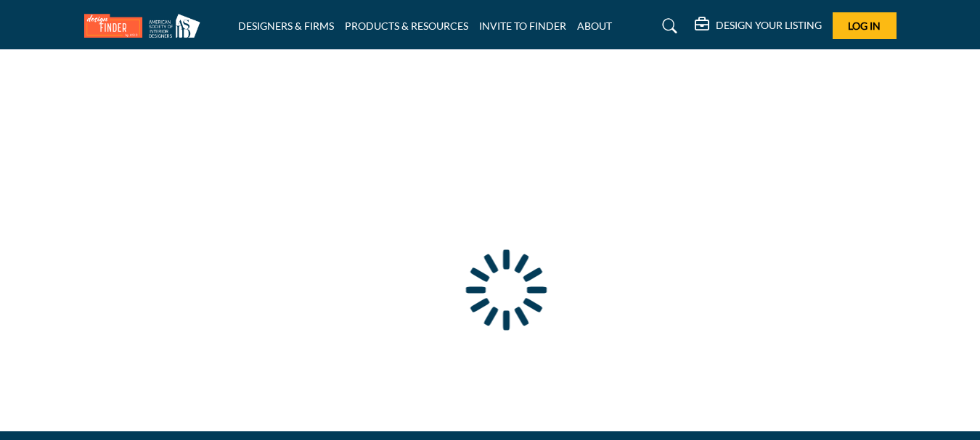
click at [0, 0] on div at bounding box center [0, 0] width 0 height 0
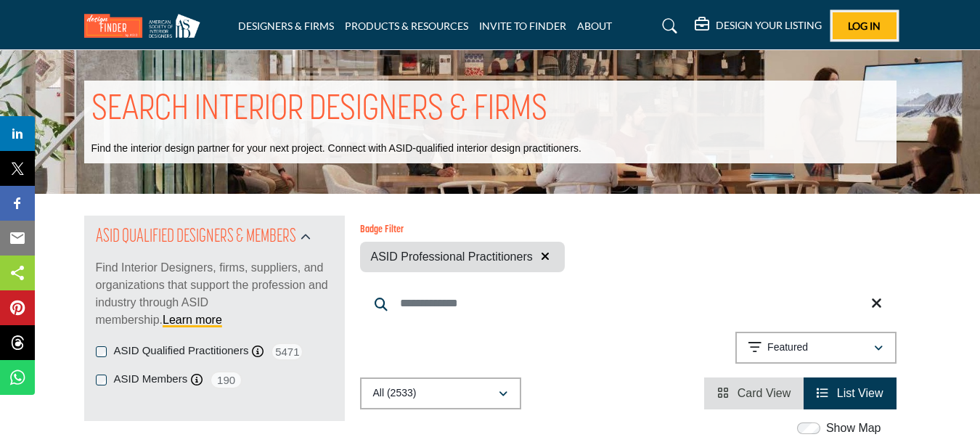
click at [857, 30] on span "Log In" at bounding box center [863, 26] width 33 height 12
click at [856, 21] on span "Log In" at bounding box center [863, 26] width 33 height 12
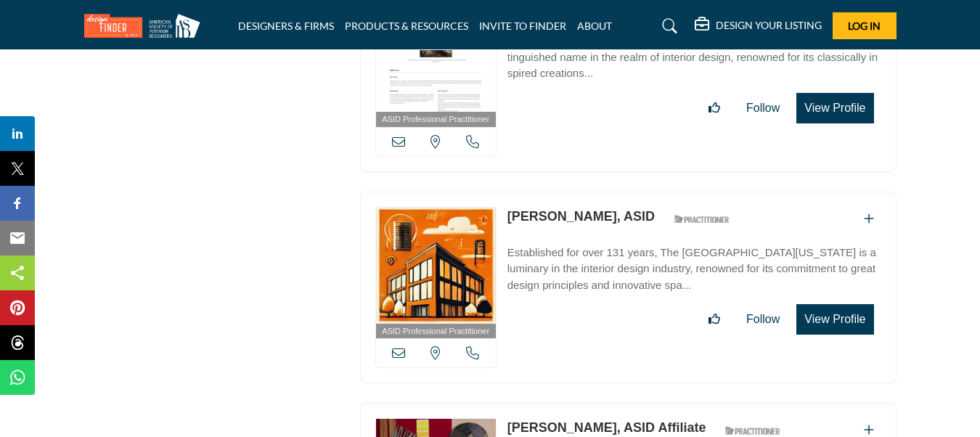
scroll to position [20700, 0]
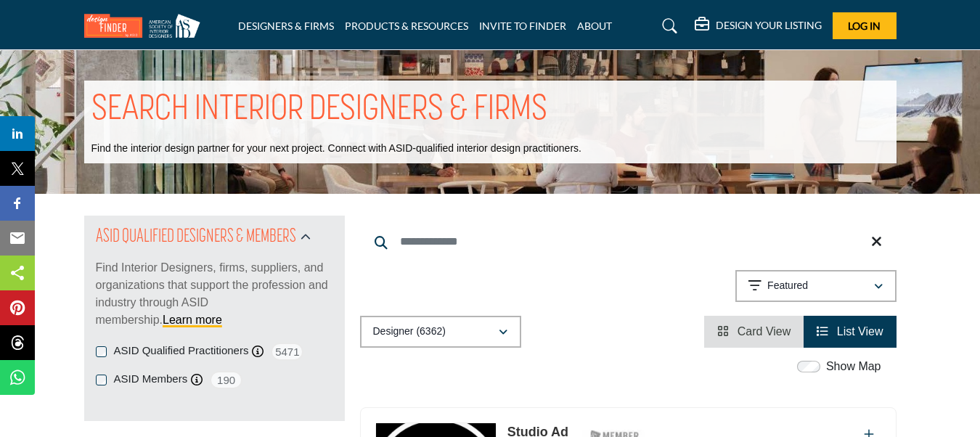
click at [665, 27] on icon at bounding box center [669, 26] width 15 height 15
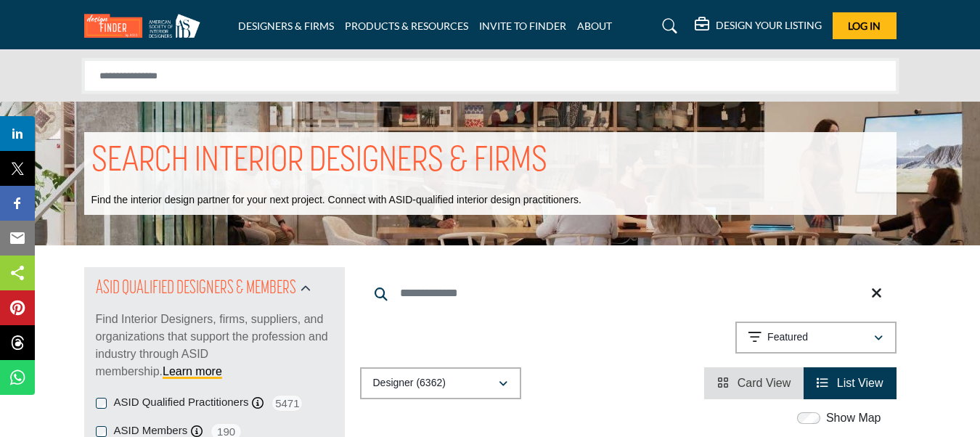
click at [529, 80] on input "Search Solutions" at bounding box center [490, 76] width 812 height 32
type input "**********"
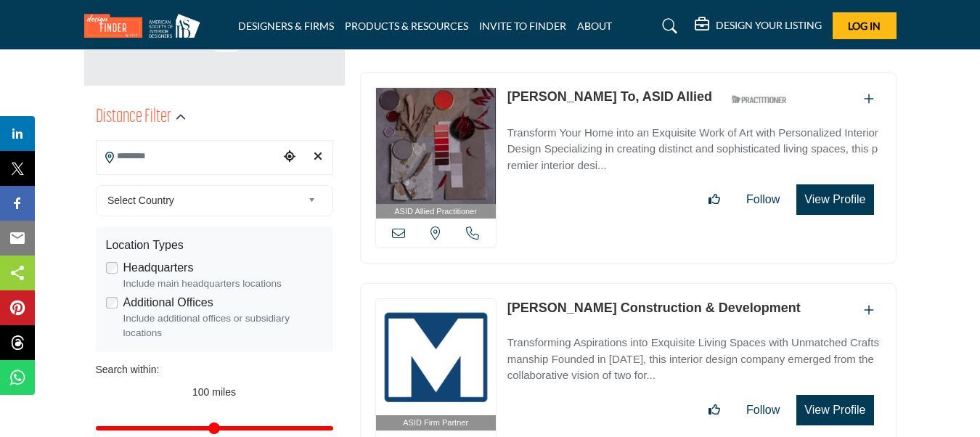
scroll to position [334, 0]
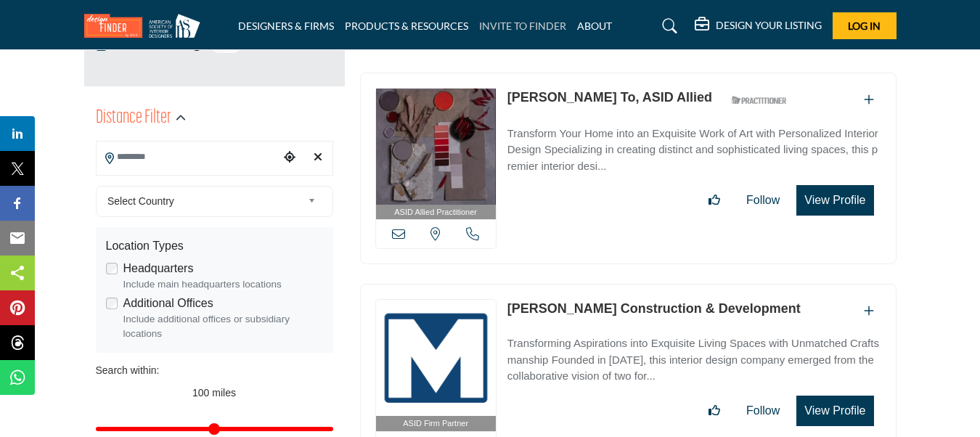
click at [511, 29] on link "INVITE TO FINDER" at bounding box center [522, 26] width 87 height 12
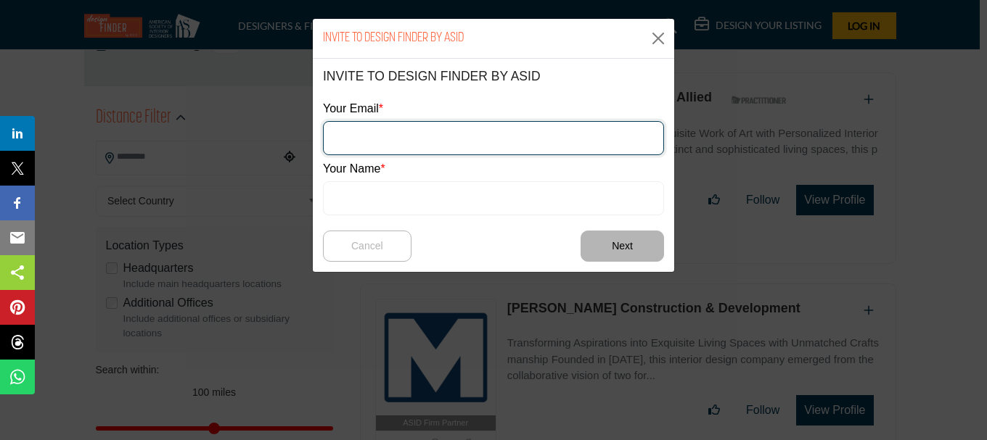
click at [427, 130] on input "email" at bounding box center [493, 138] width 341 height 34
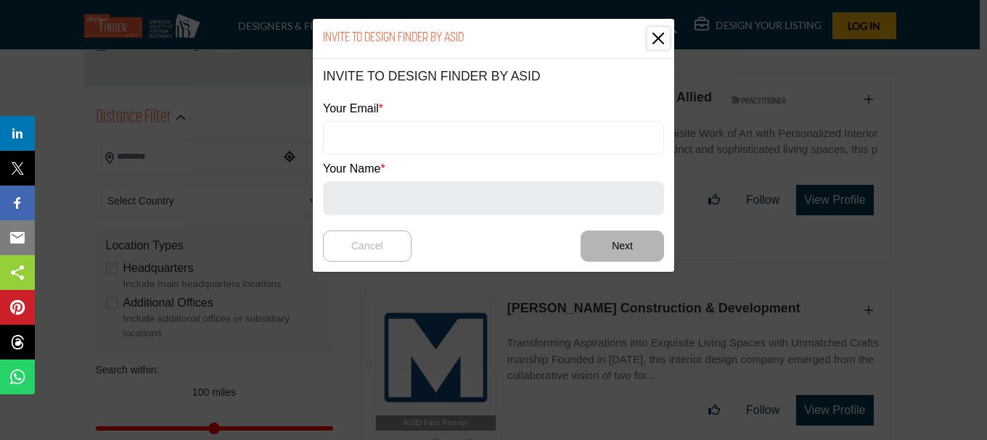
click at [659, 41] on button "Close" at bounding box center [658, 39] width 22 height 22
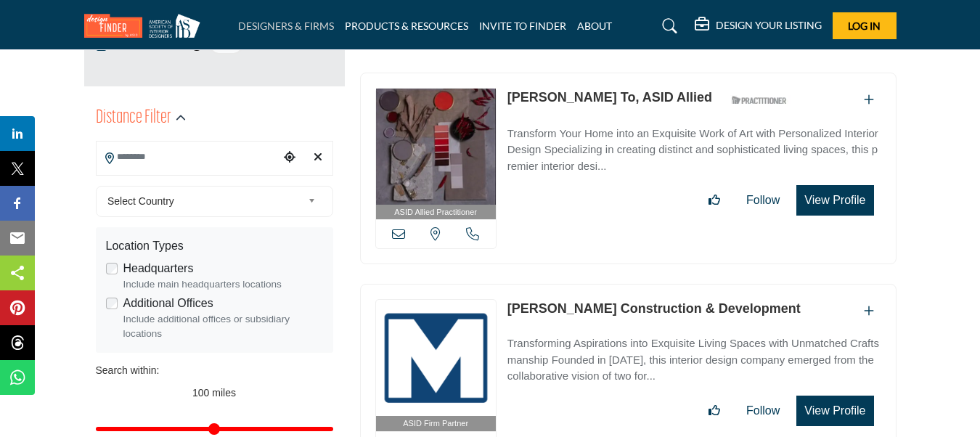
click at [311, 28] on link "DESIGNERS & FIRMS" at bounding box center [286, 26] width 96 height 12
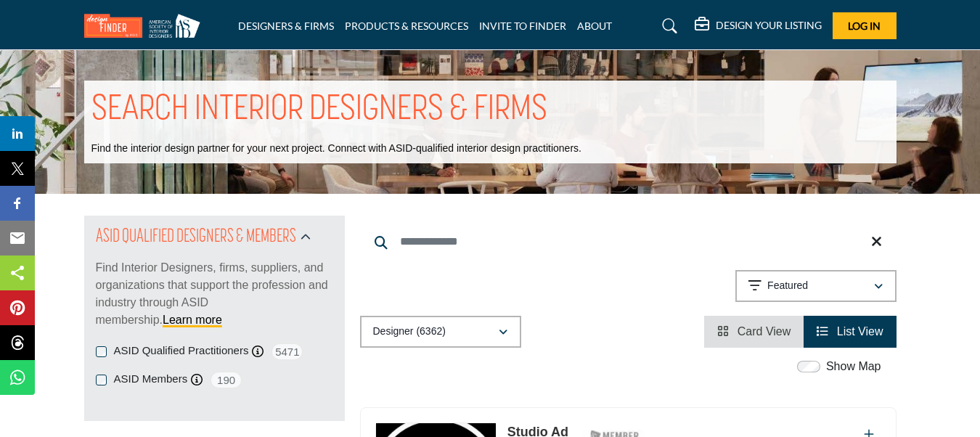
click at [451, 243] on input "Search Keyword" at bounding box center [628, 241] width 536 height 35
type input "**********"
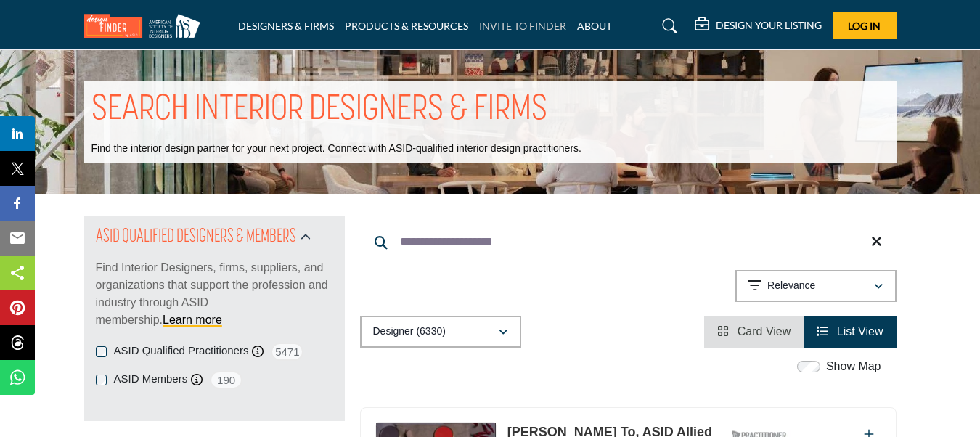
click at [516, 29] on link "INVITE TO FINDER" at bounding box center [522, 26] width 87 height 12
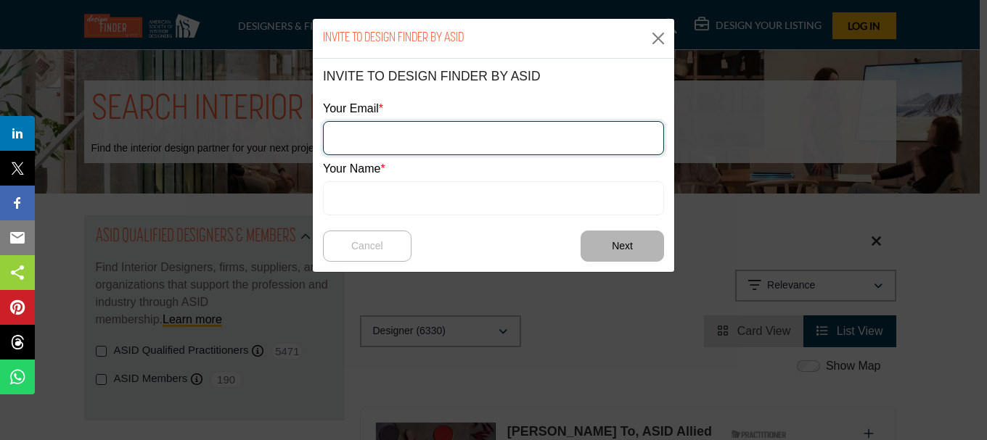
click at [485, 131] on input "email" at bounding box center [493, 138] width 341 height 34
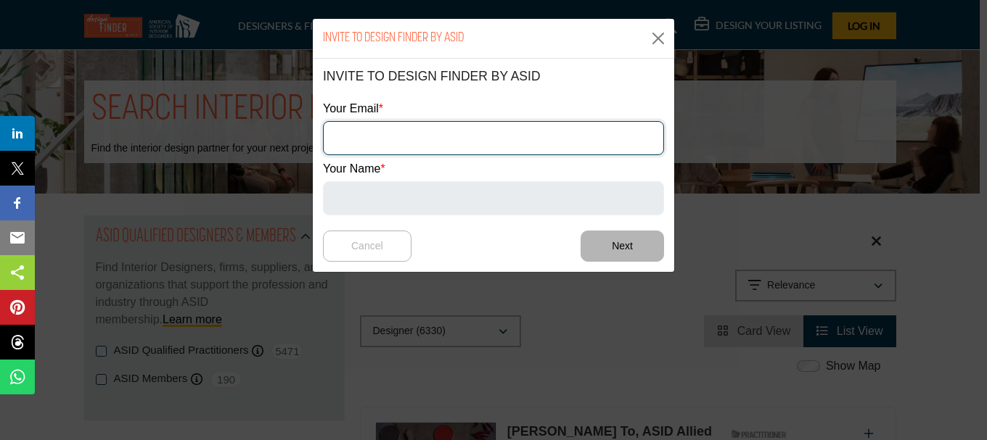
click at [538, 129] on input "email" at bounding box center [493, 138] width 341 height 34
type input "**********"
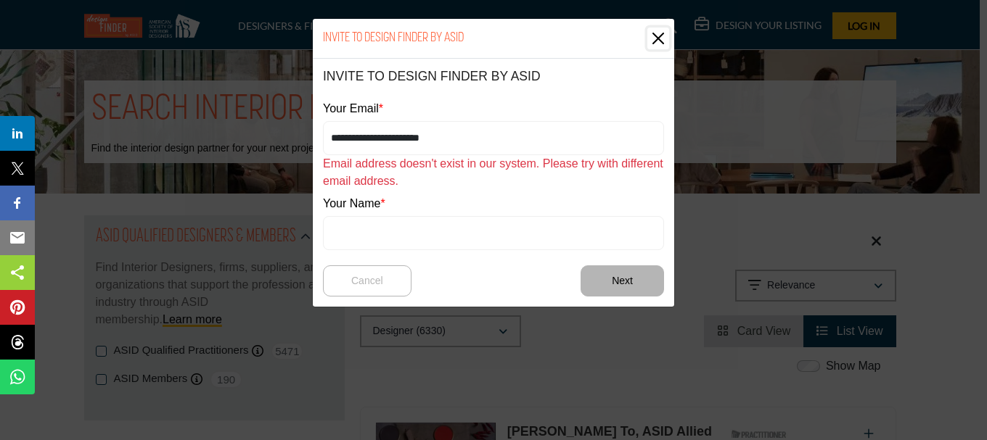
click at [657, 44] on button "Close" at bounding box center [658, 39] width 22 height 22
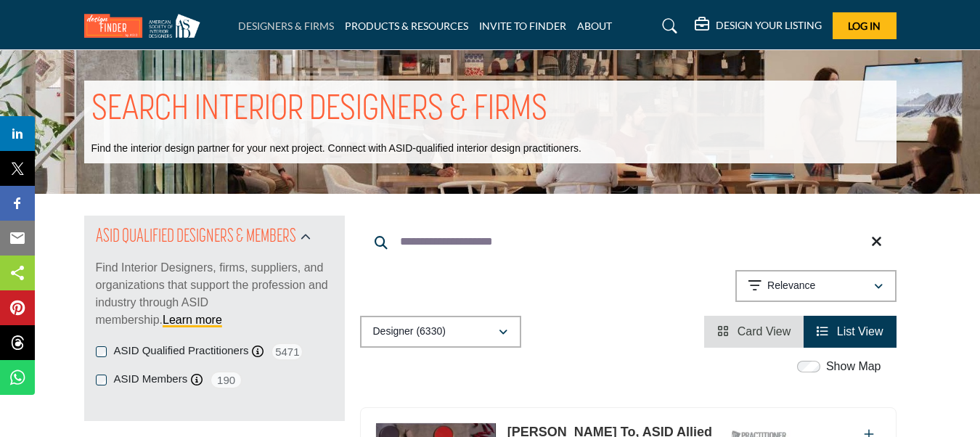
click at [288, 28] on link "DESIGNERS & FIRMS" at bounding box center [286, 26] width 96 height 12
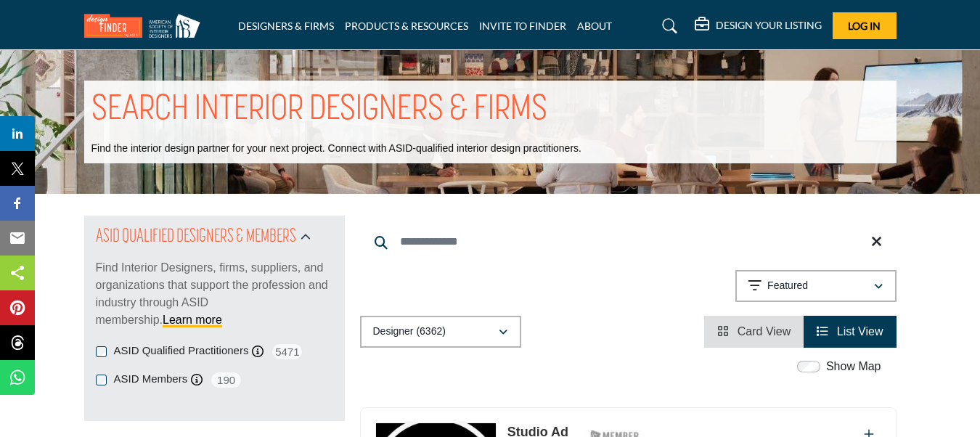
click at [797, 23] on h5 "DESIGN YOUR LISTING" at bounding box center [768, 25] width 106 height 13
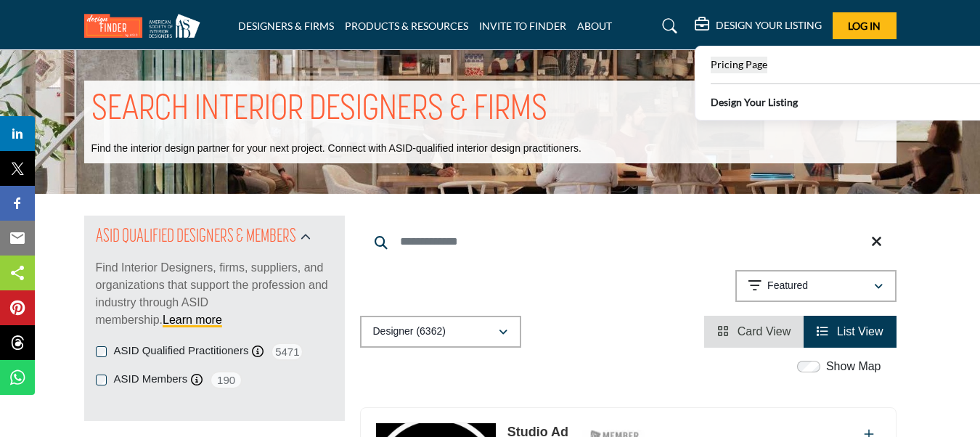
click at [753, 65] on span "Pricing Page" at bounding box center [738, 64] width 57 height 12
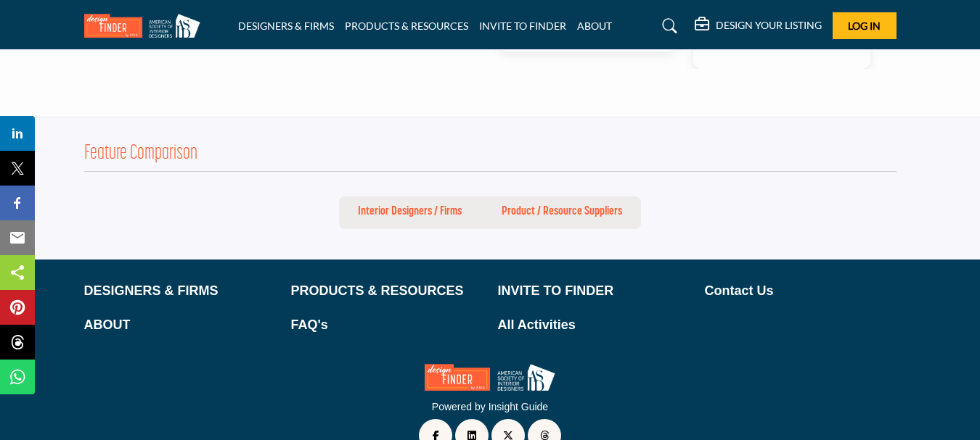
scroll to position [1276, 0]
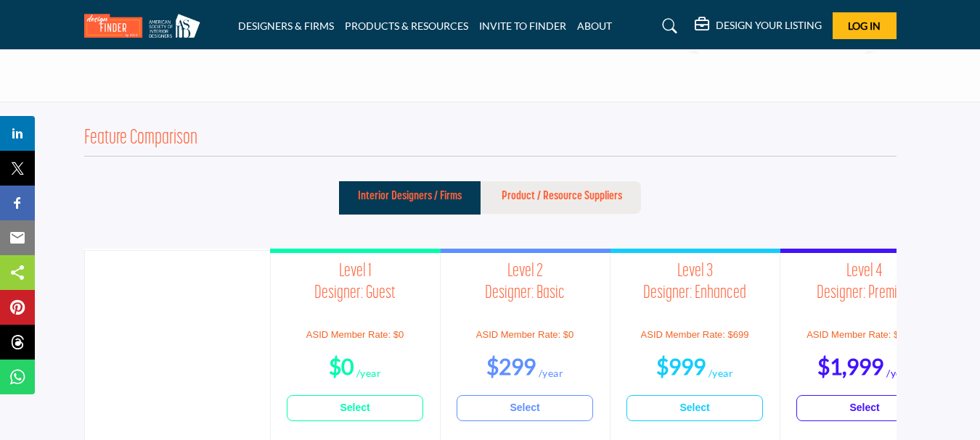
click at [740, 264] on h3 "Level 3 Designer: Enhanced" at bounding box center [694, 290] width 136 height 58
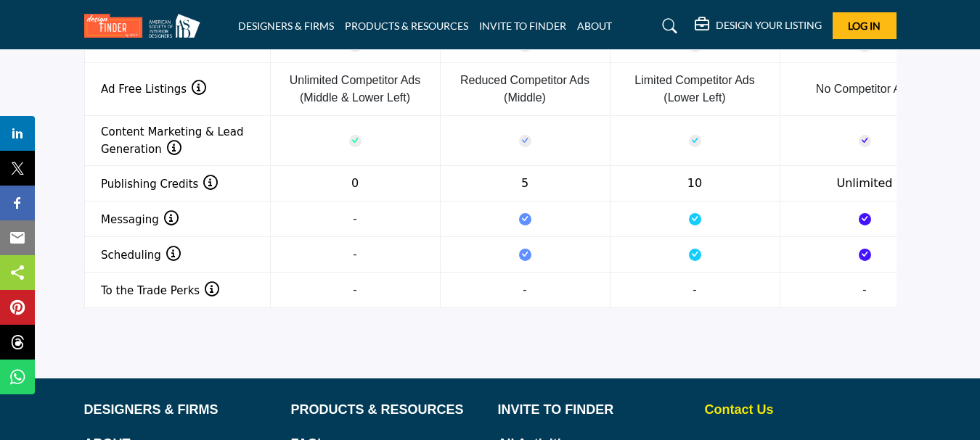
scroll to position [2130, 0]
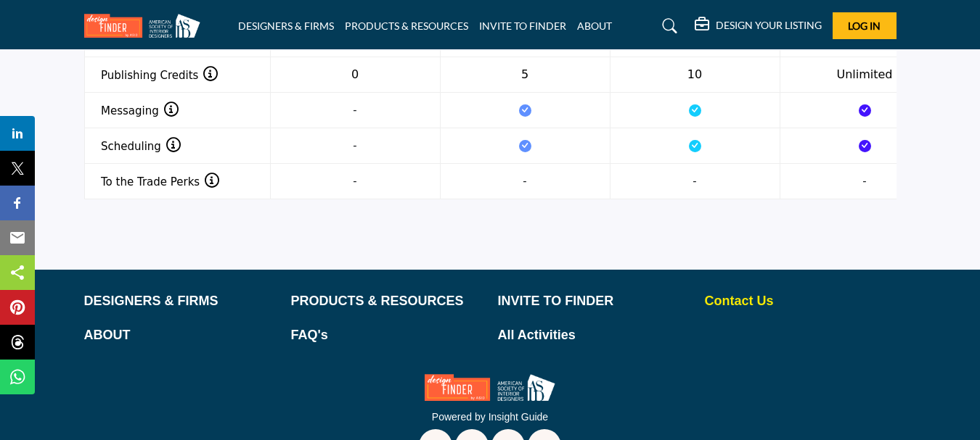
click at [728, 292] on p "Contact Us" at bounding box center [801, 302] width 192 height 20
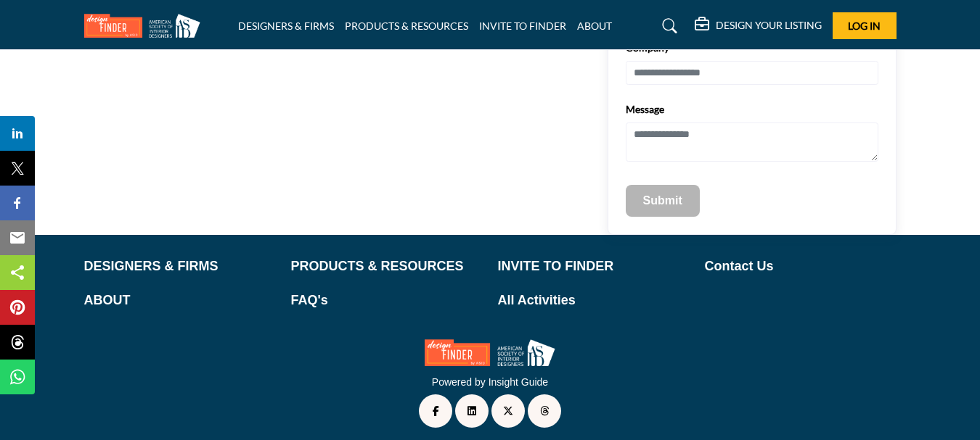
scroll to position [270, 0]
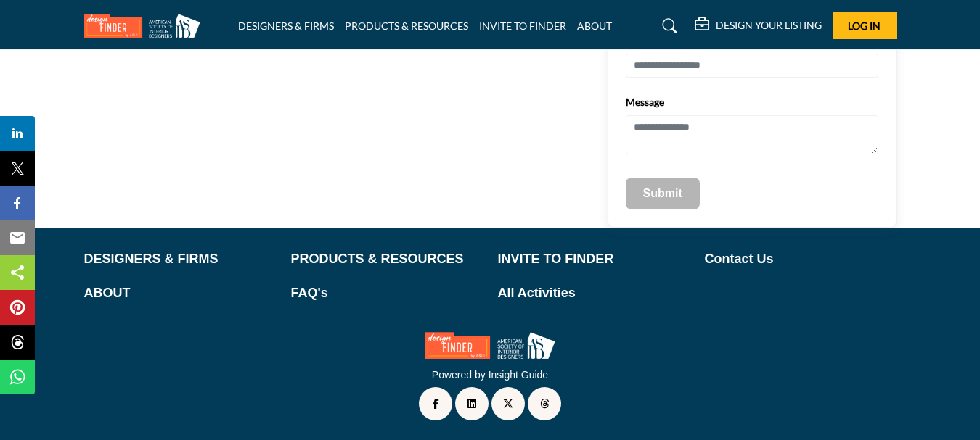
click at [768, 22] on h5 "DESIGN YOUR LISTING" at bounding box center [768, 25] width 106 height 13
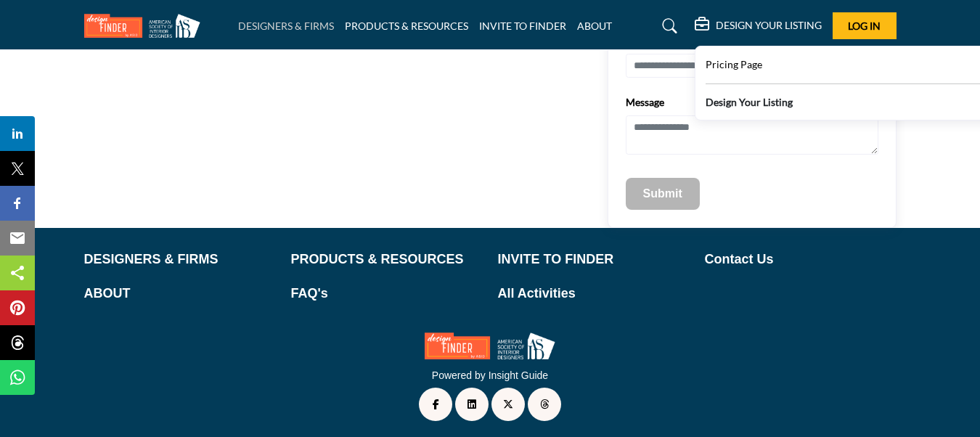
click at [283, 25] on link "DESIGNERS & FIRMS" at bounding box center [286, 26] width 96 height 12
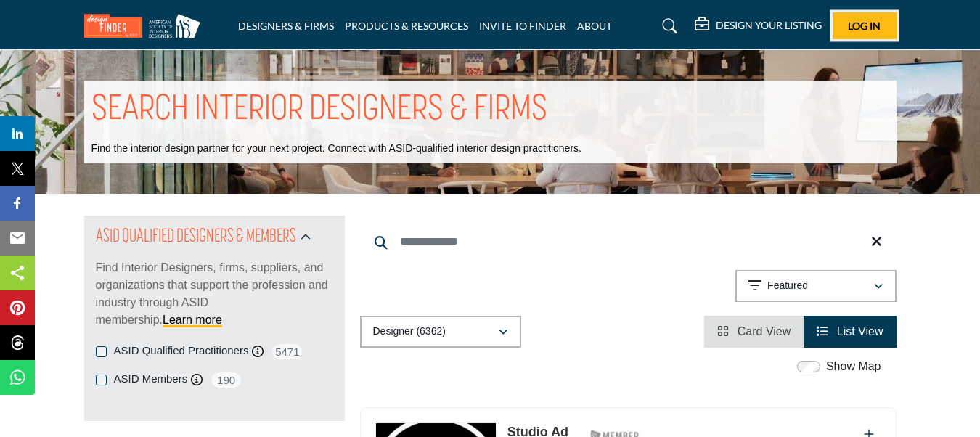
click at [848, 26] on span "Log In" at bounding box center [863, 26] width 33 height 12
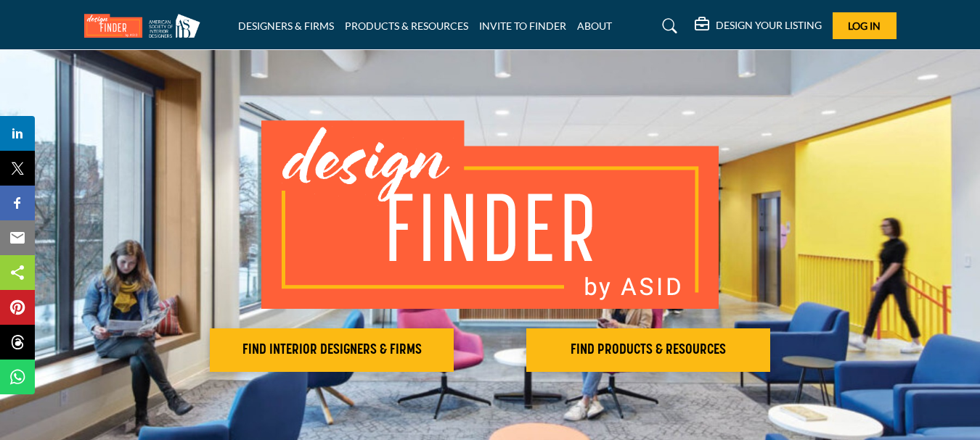
scroll to position [36, 0]
